Goal: Transaction & Acquisition: Purchase product/service

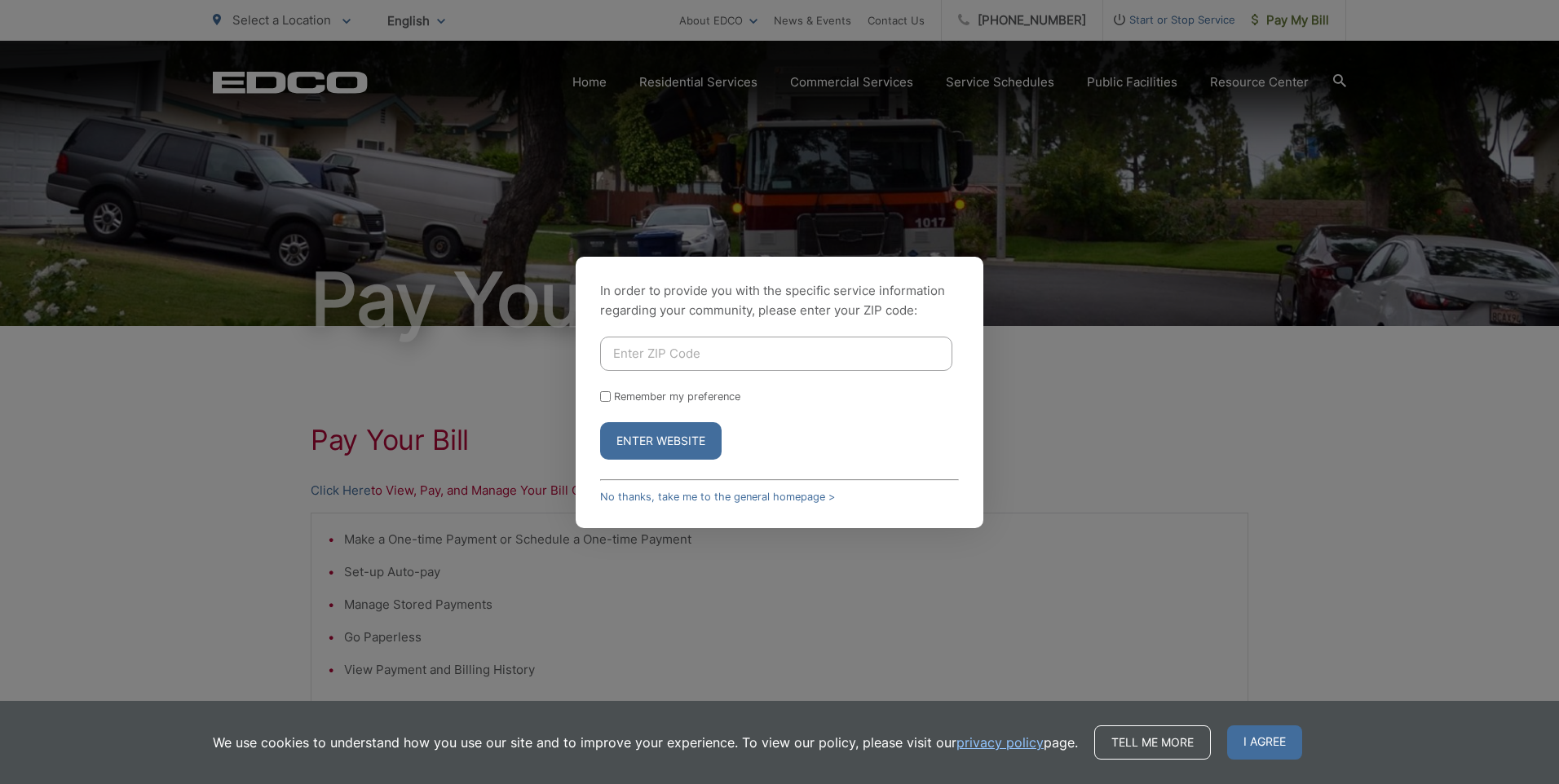
click at [728, 354] on input "Enter ZIP Code" at bounding box center [776, 354] width 352 height 34
type input "92028"
click at [688, 440] on button "Enter Website" at bounding box center [661, 441] width 121 height 38
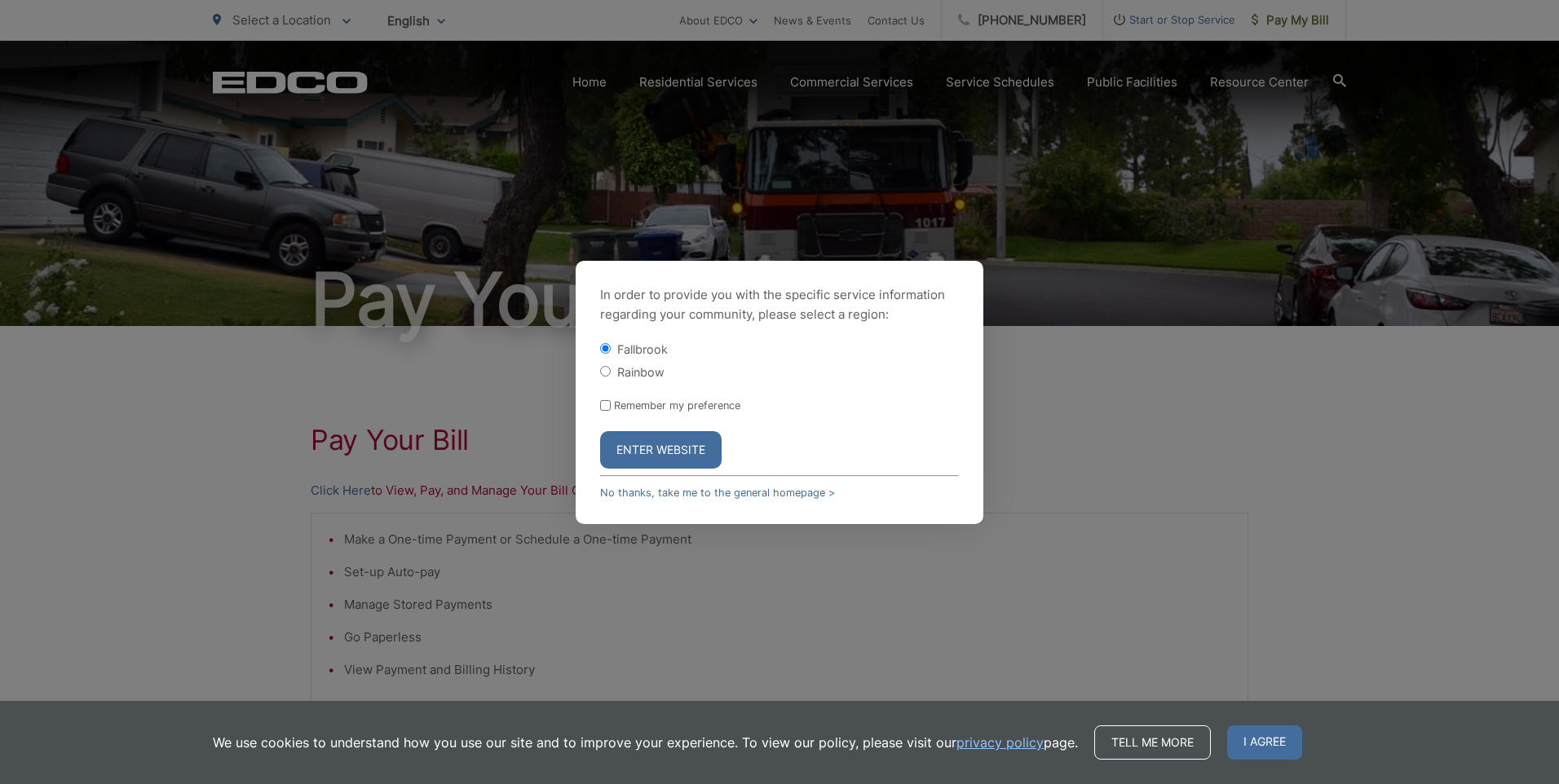
click at [666, 446] on button "Enter Website" at bounding box center [661, 450] width 121 height 38
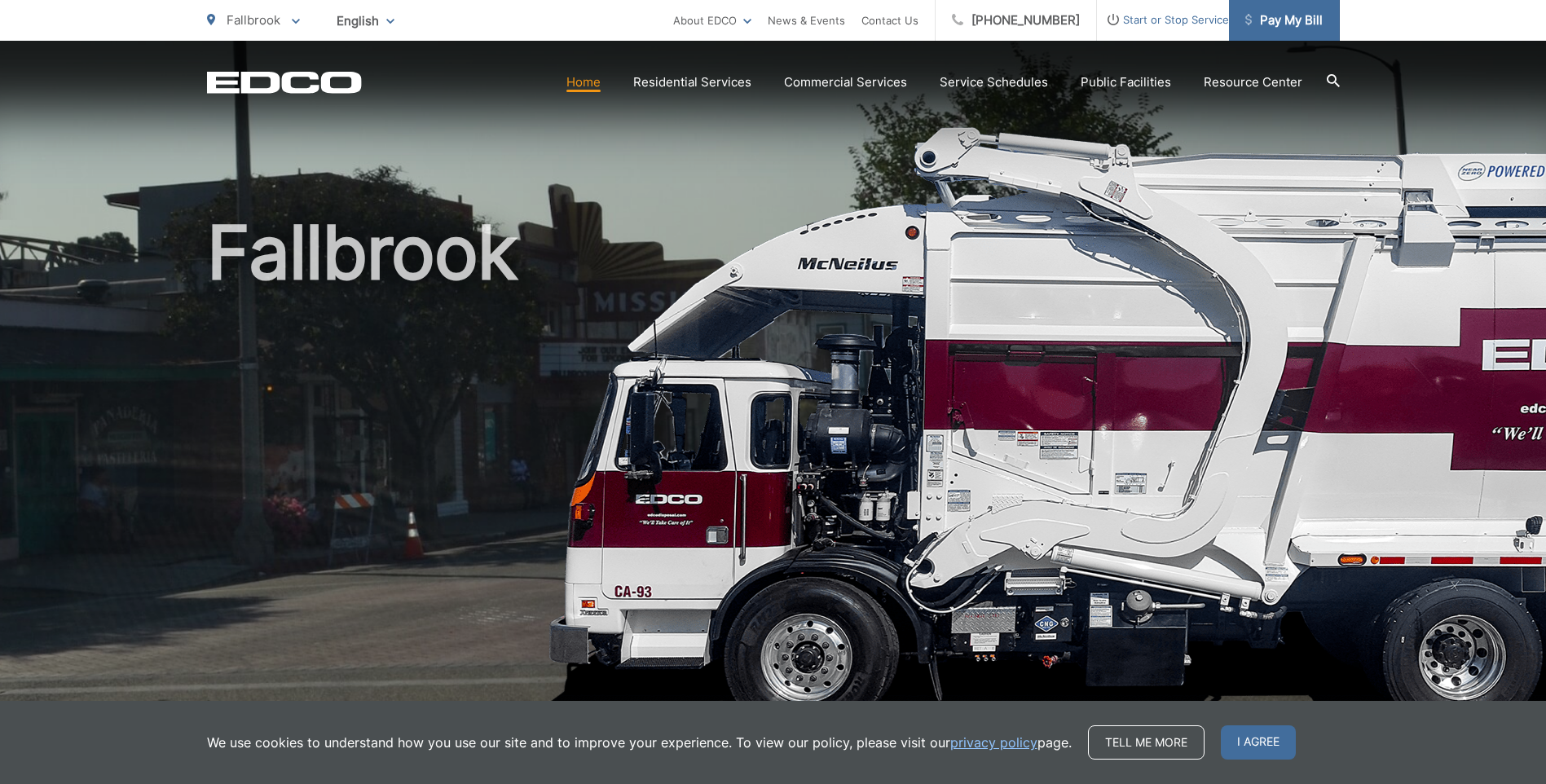
click at [1291, 19] on span "Pay My Bill" at bounding box center [1284, 20] width 78 height 20
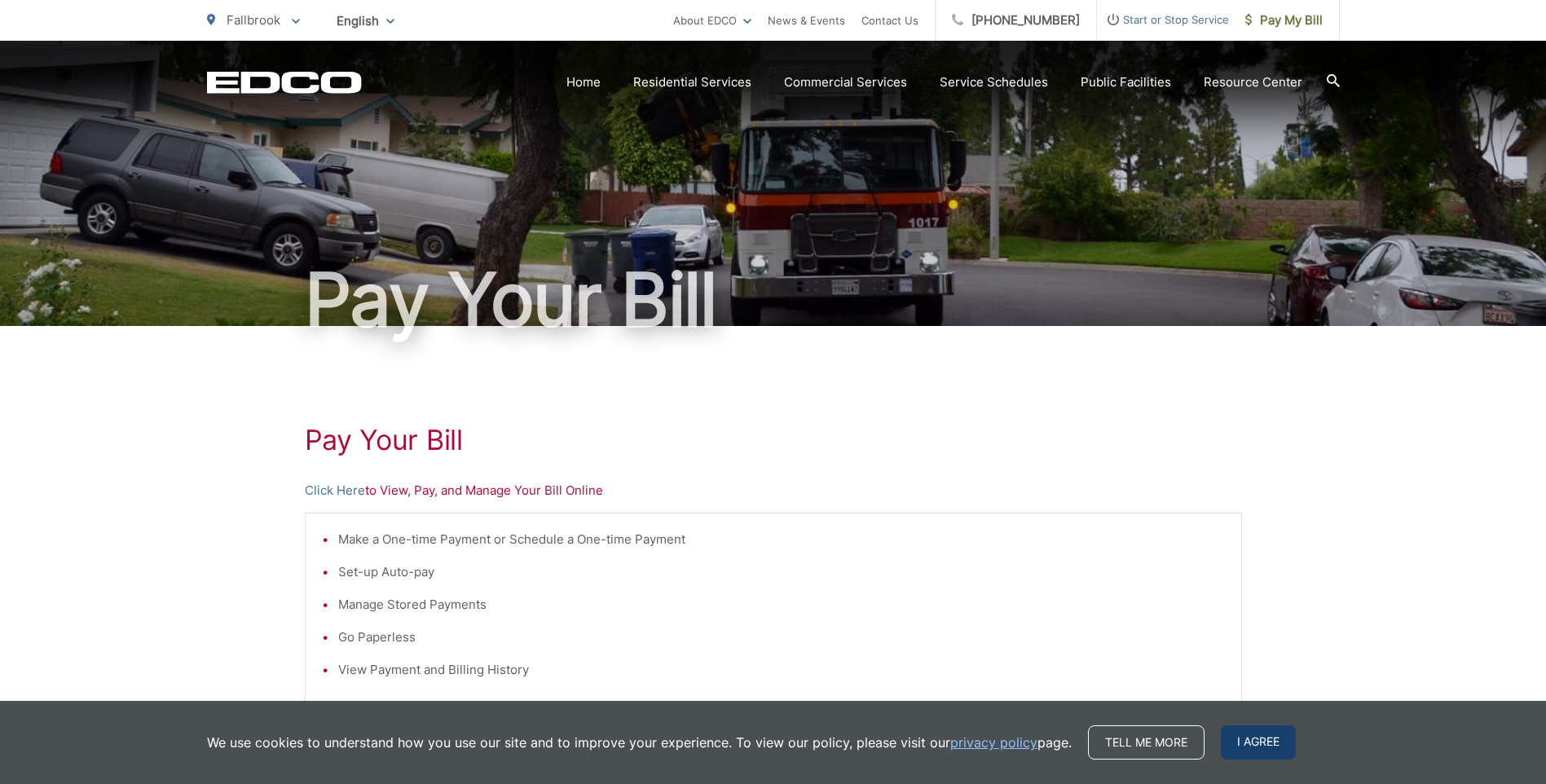
click at [1238, 740] on span "I agree" at bounding box center [1259, 742] width 75 height 34
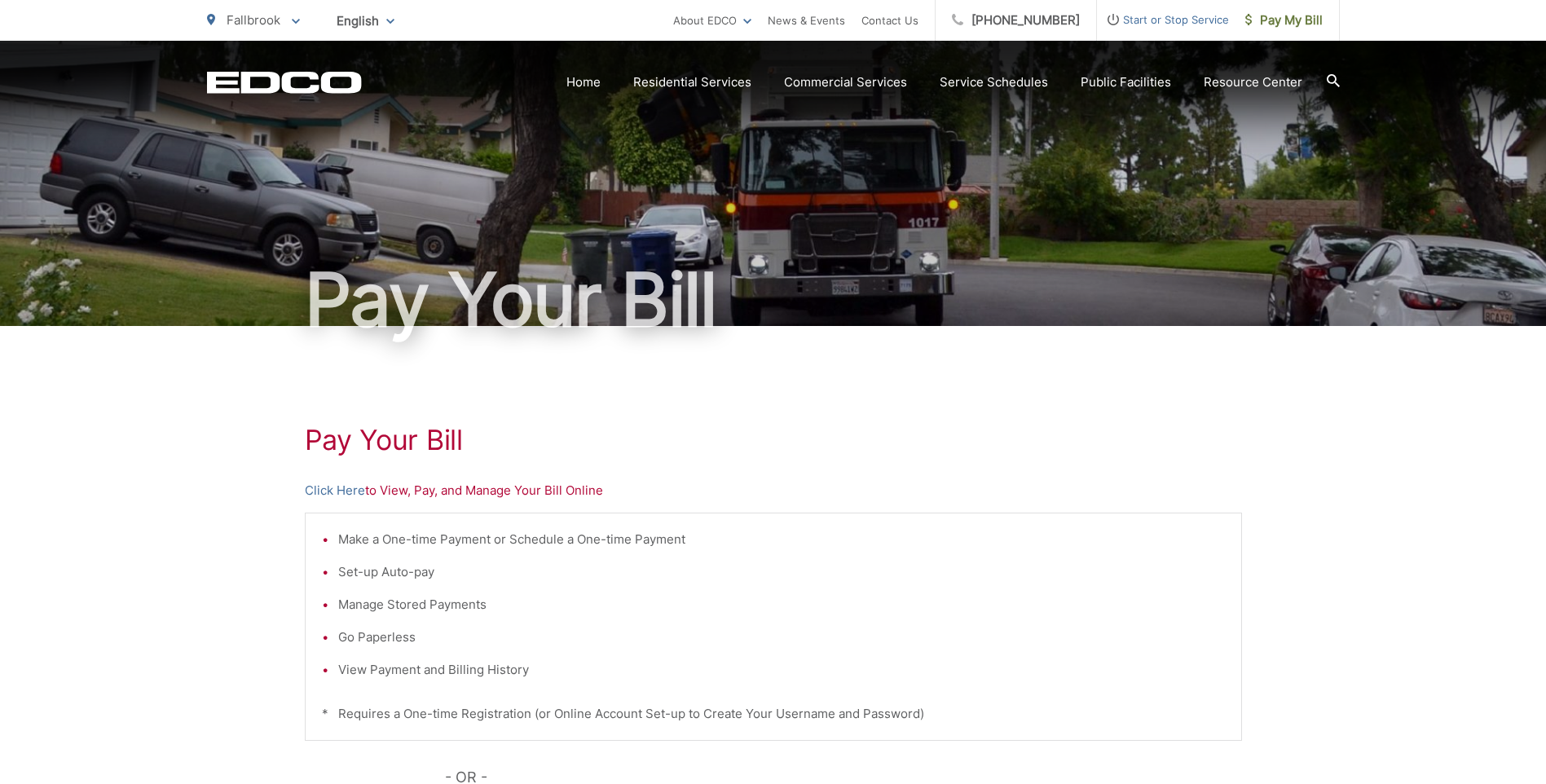
click at [427, 491] on p "Click Here to View, Pay, and Manage Your Bill Online" at bounding box center [773, 491] width 937 height 20
click at [347, 491] on link "Click Here" at bounding box center [335, 491] width 61 height 20
